Goal: Information Seeking & Learning: Learn about a topic

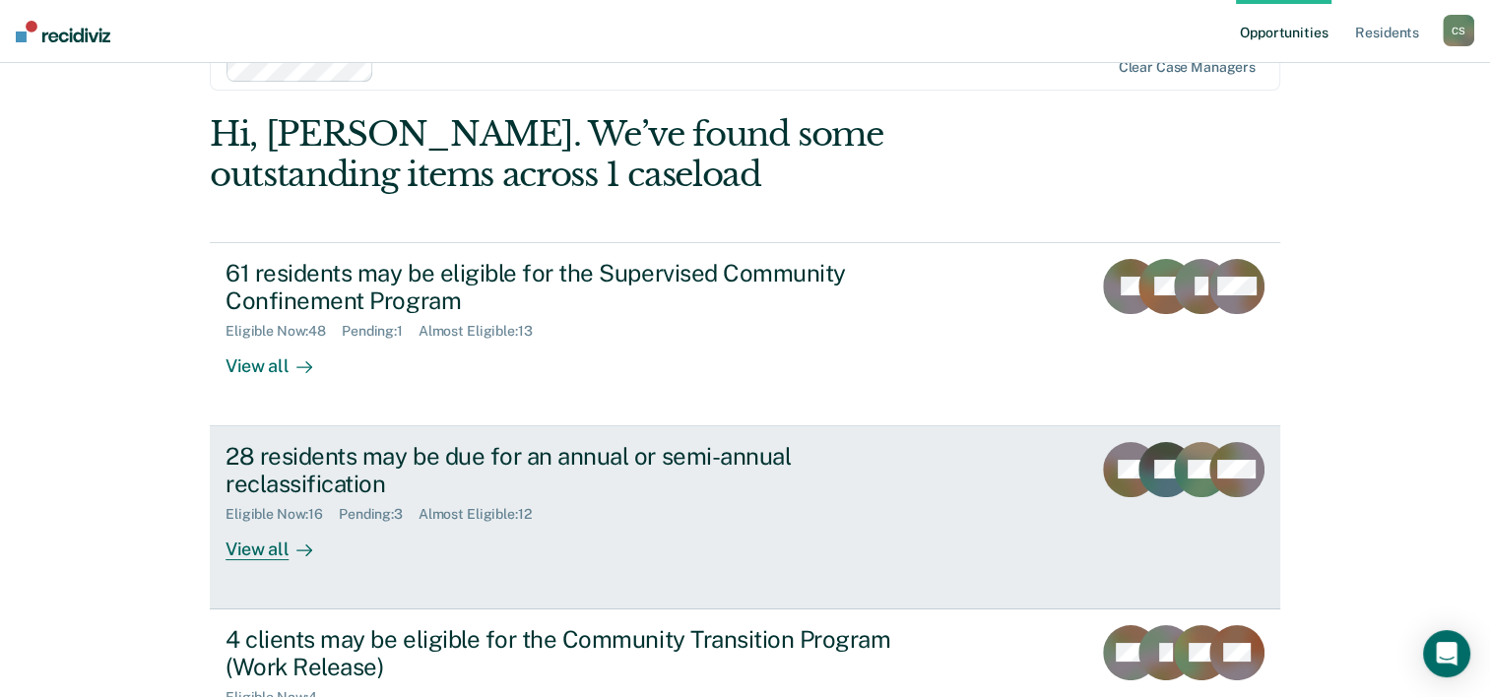
scroll to position [98, 0]
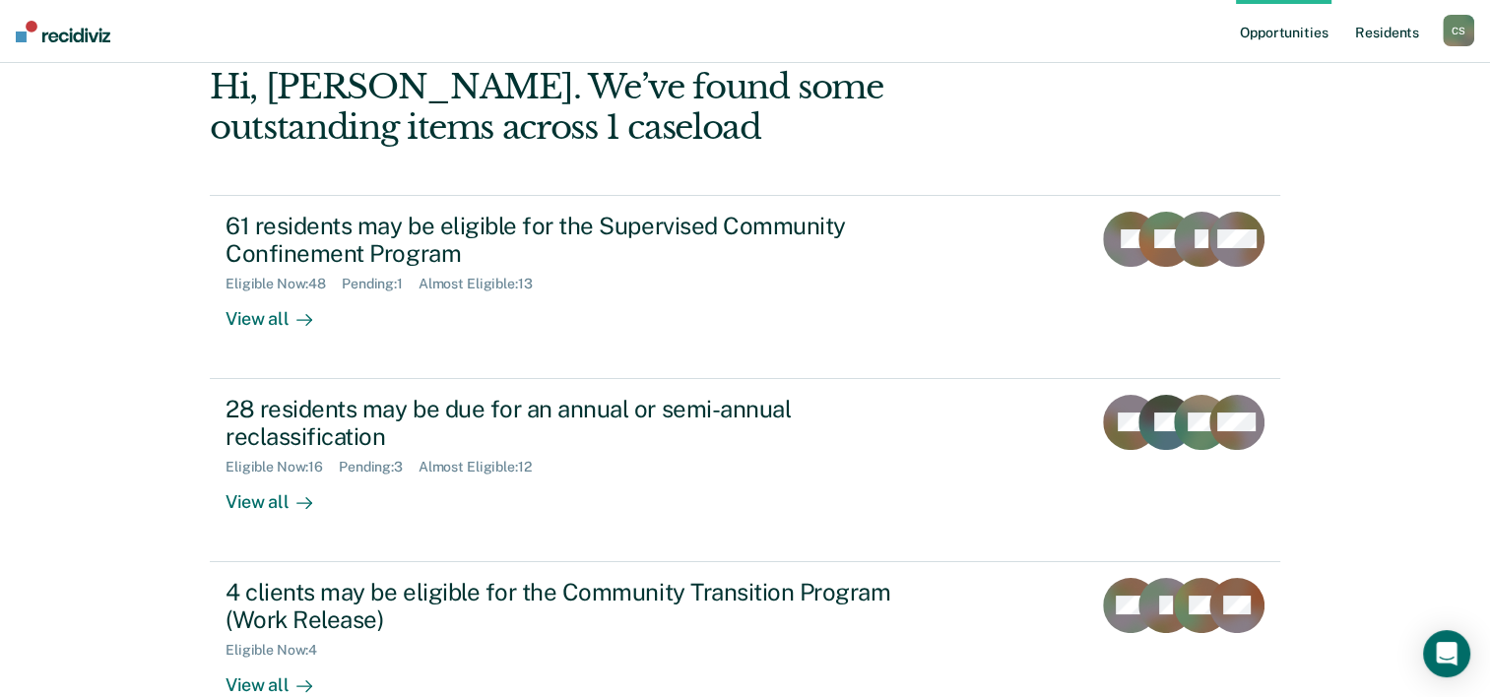
click at [1368, 37] on link "Resident s" at bounding box center [1387, 31] width 72 height 63
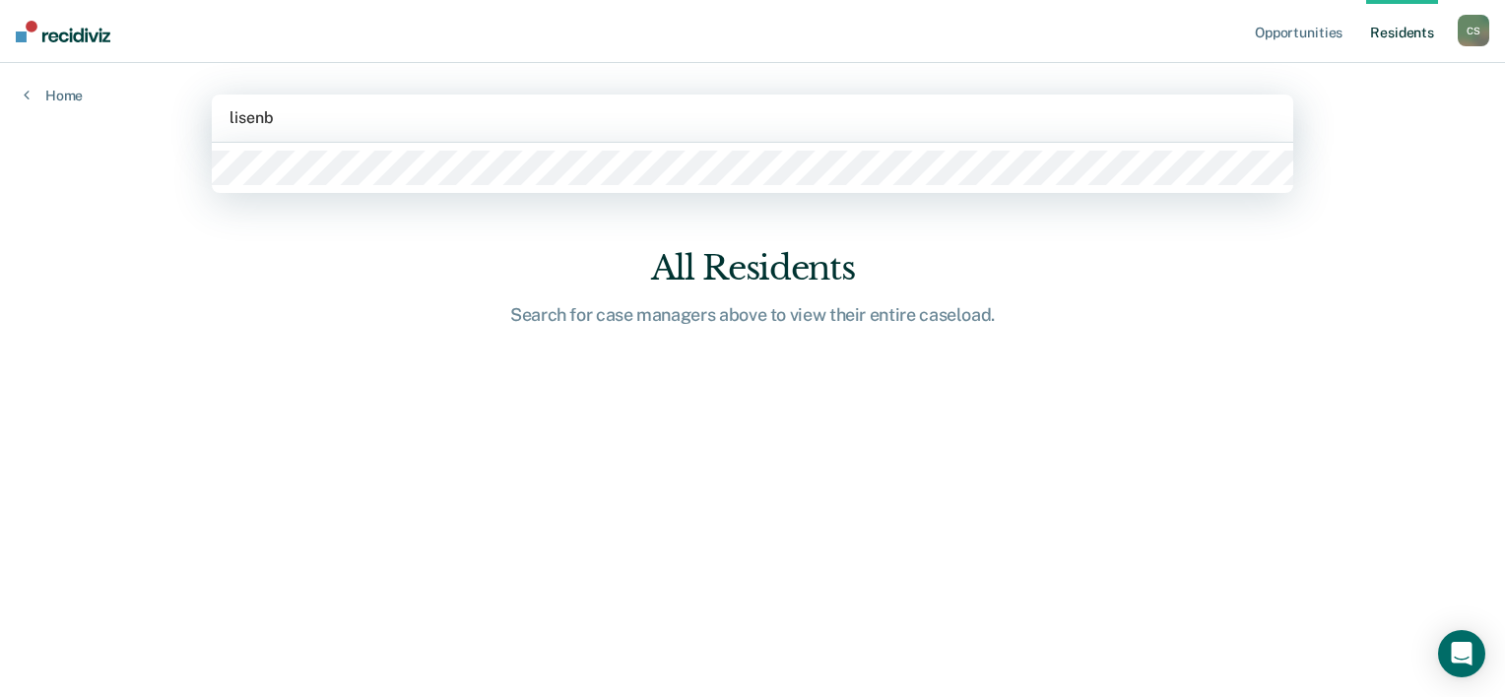
type input "[PERSON_NAME]"
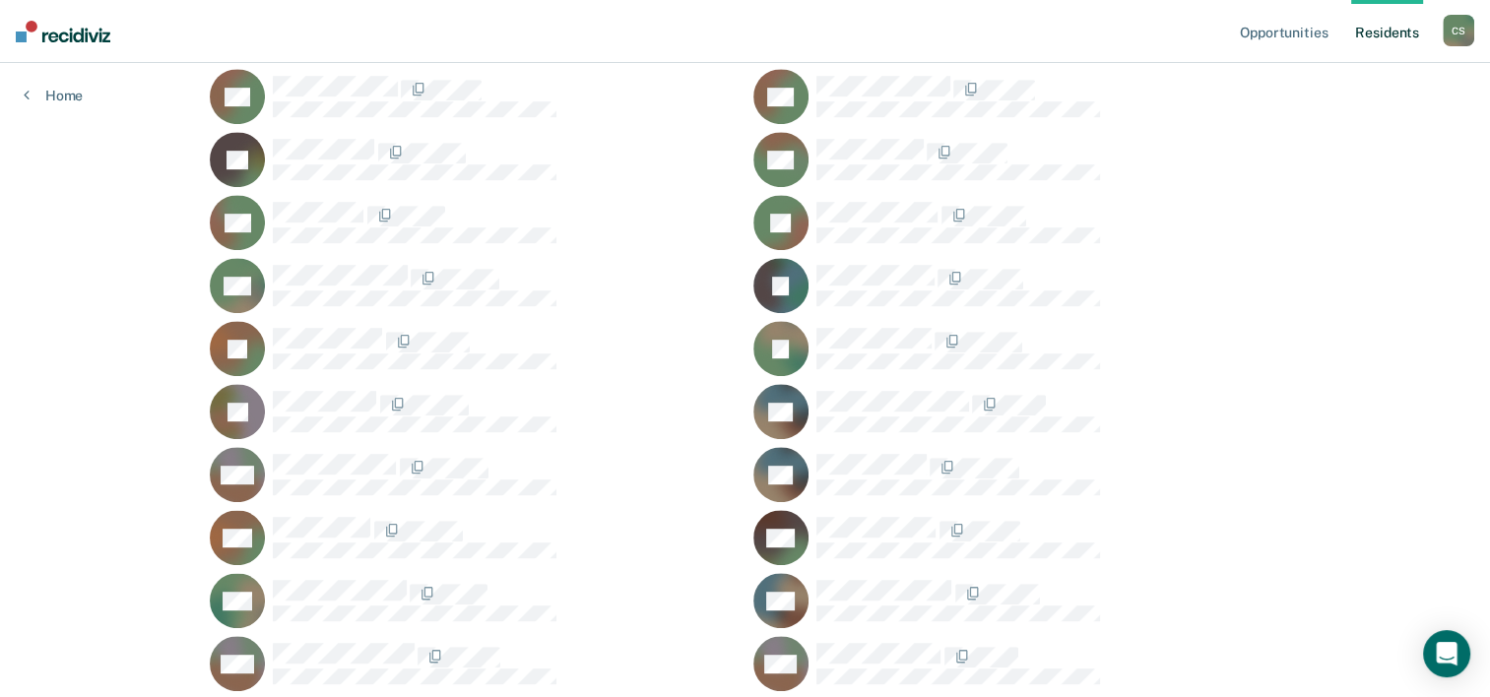
scroll to position [1083, 0]
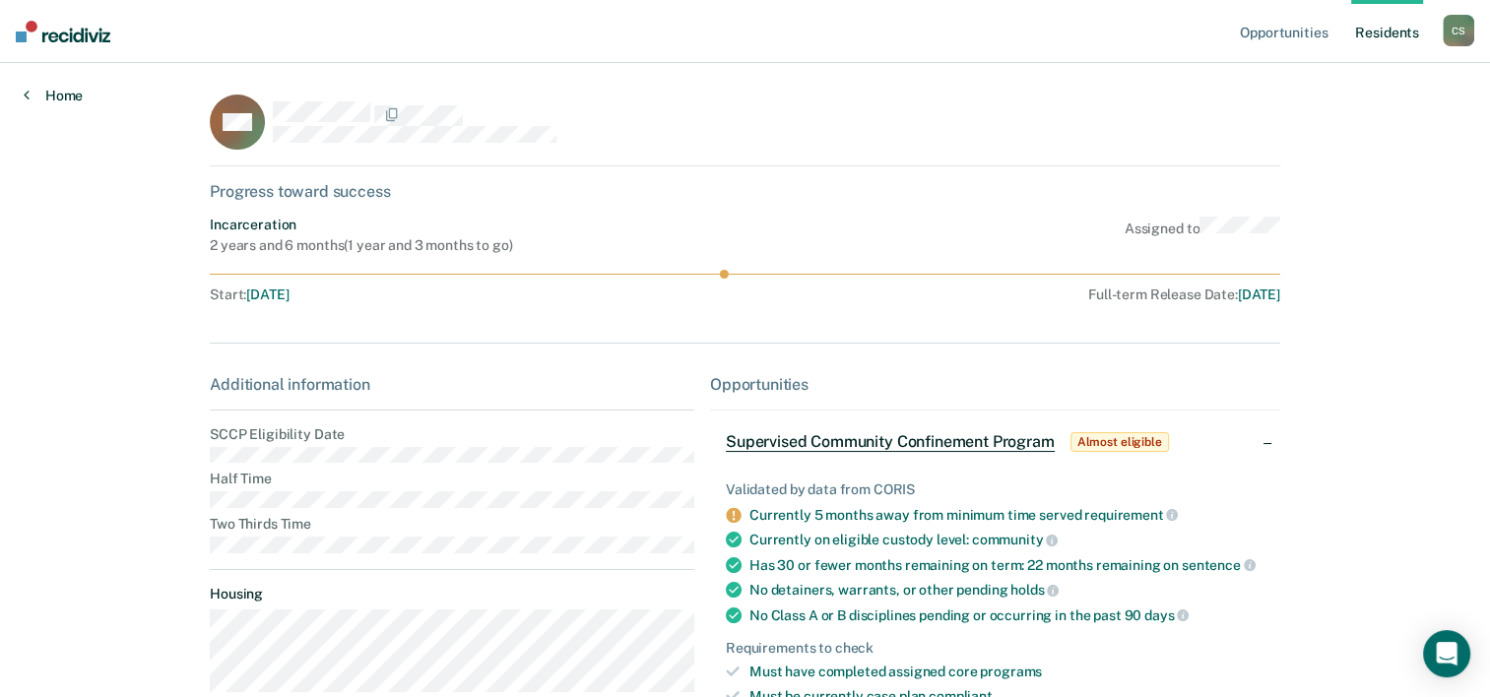
click at [64, 87] on link "Home" at bounding box center [53, 96] width 59 height 18
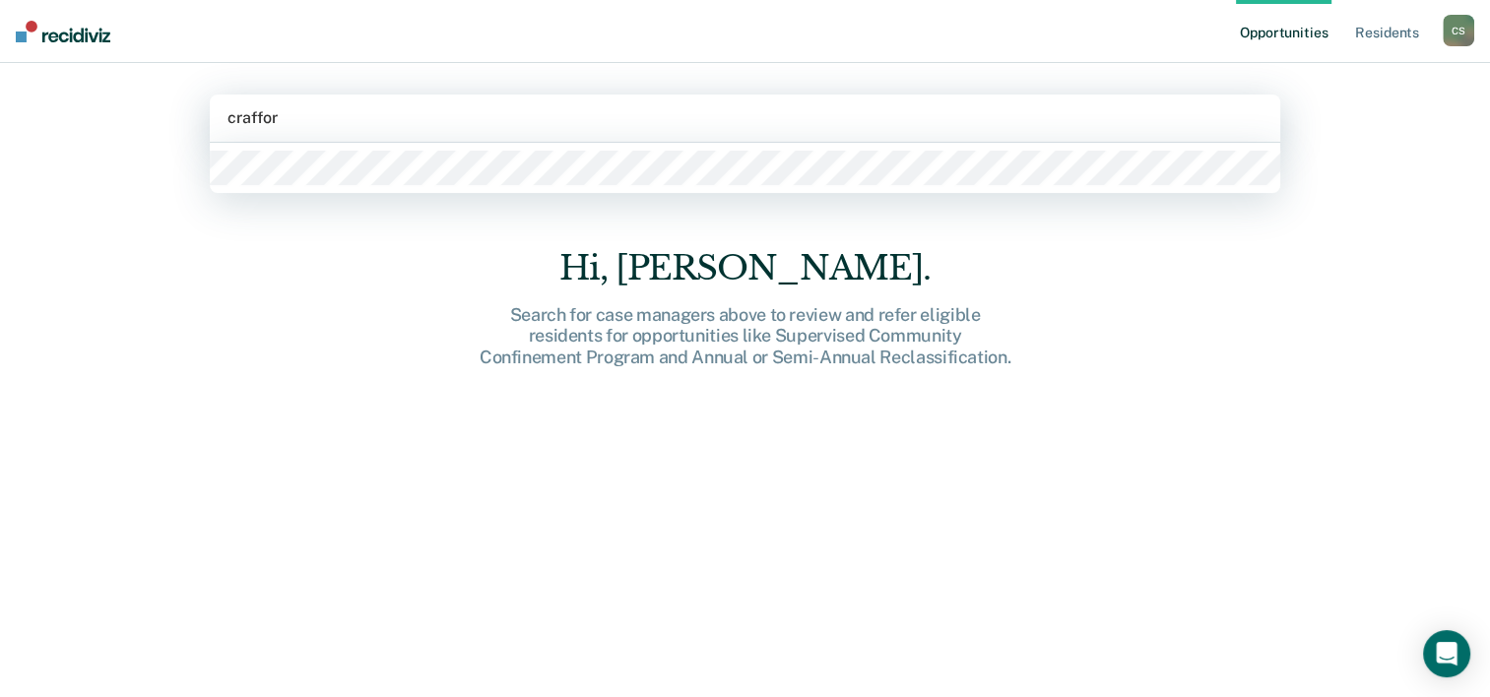
type input "[PERSON_NAME]"
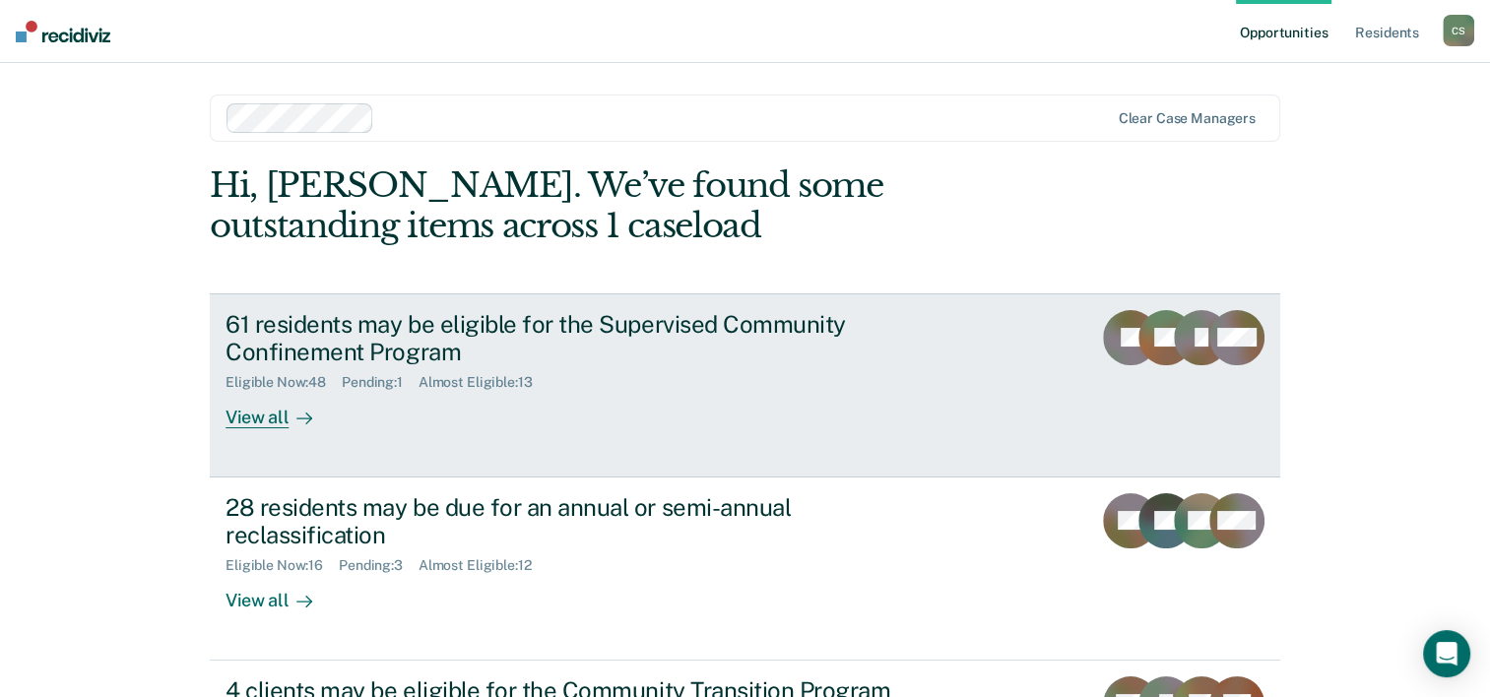
click at [246, 422] on div "View all" at bounding box center [280, 410] width 110 height 38
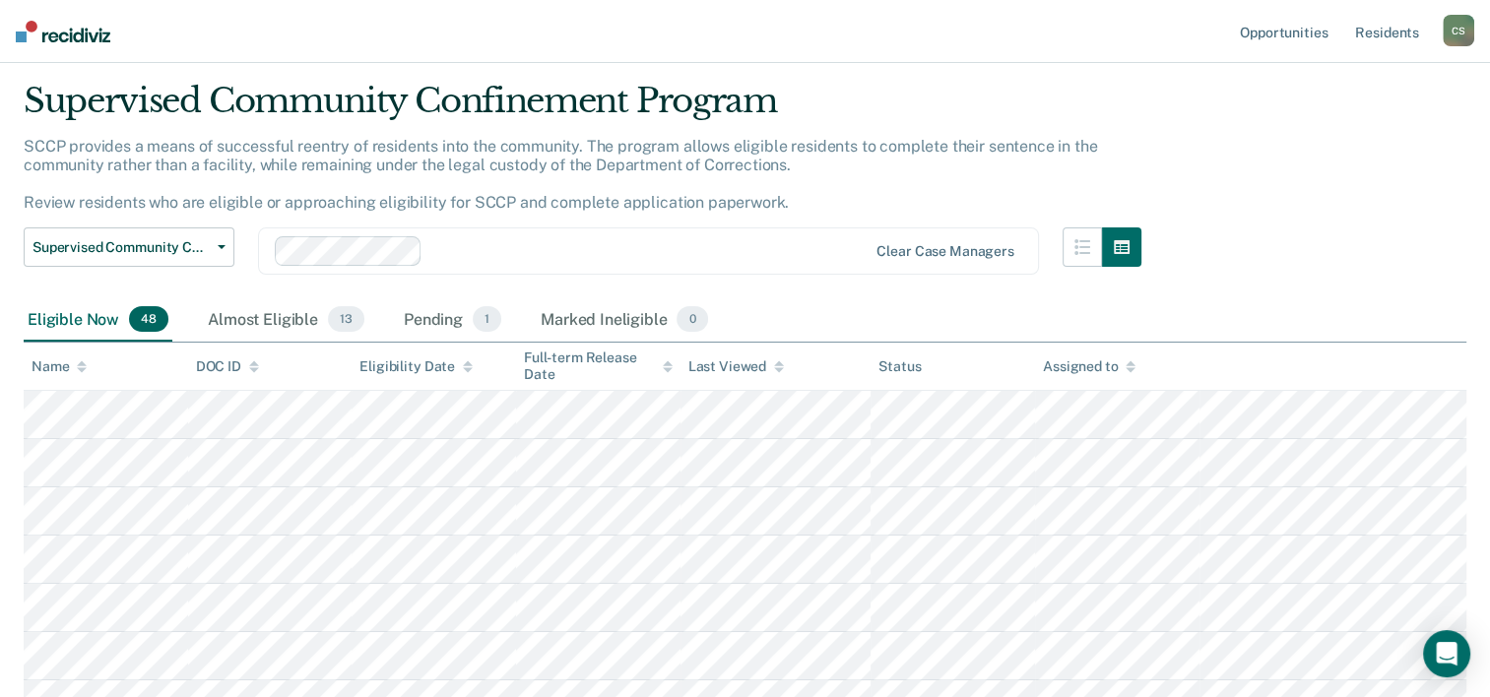
scroll to position [98, 0]
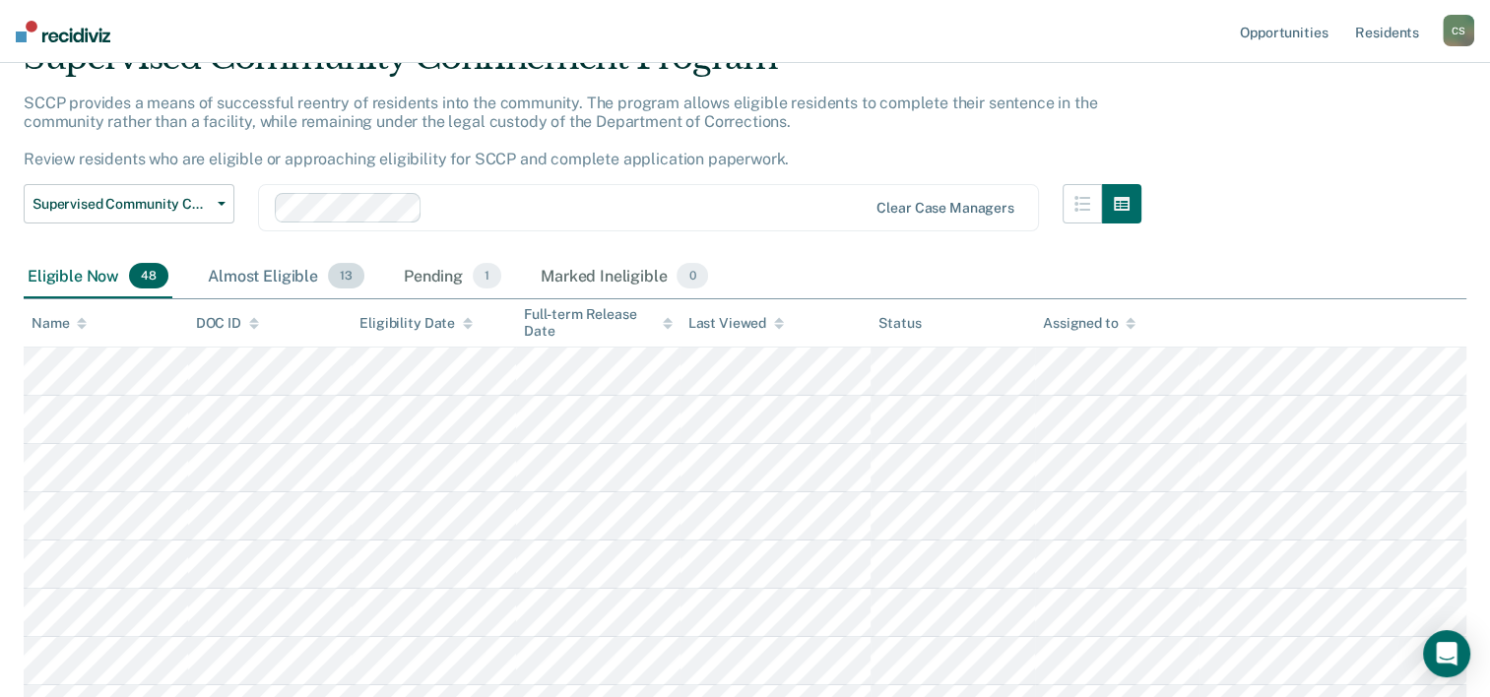
click at [257, 273] on div "Almost Eligible 13" at bounding box center [286, 276] width 164 height 43
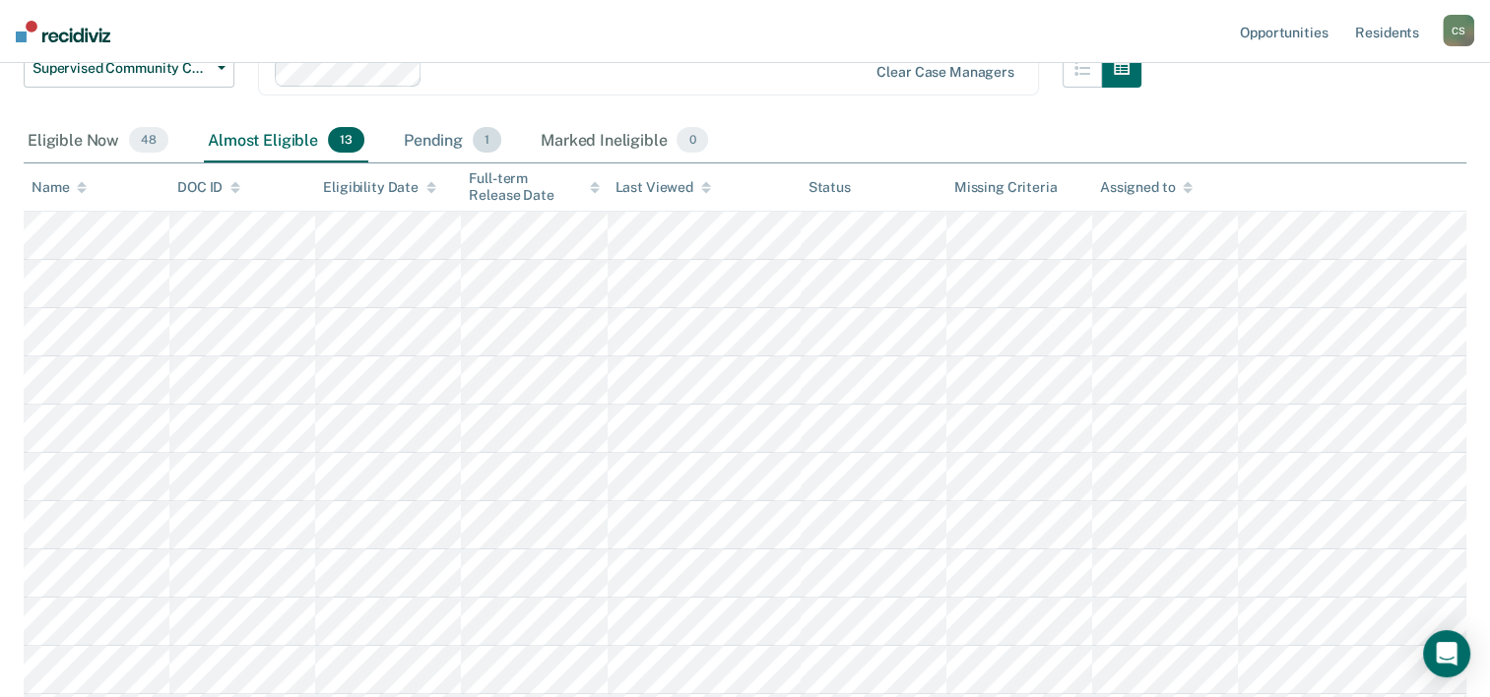
scroll to position [0, 0]
